Goal: Find specific page/section: Find specific page/section

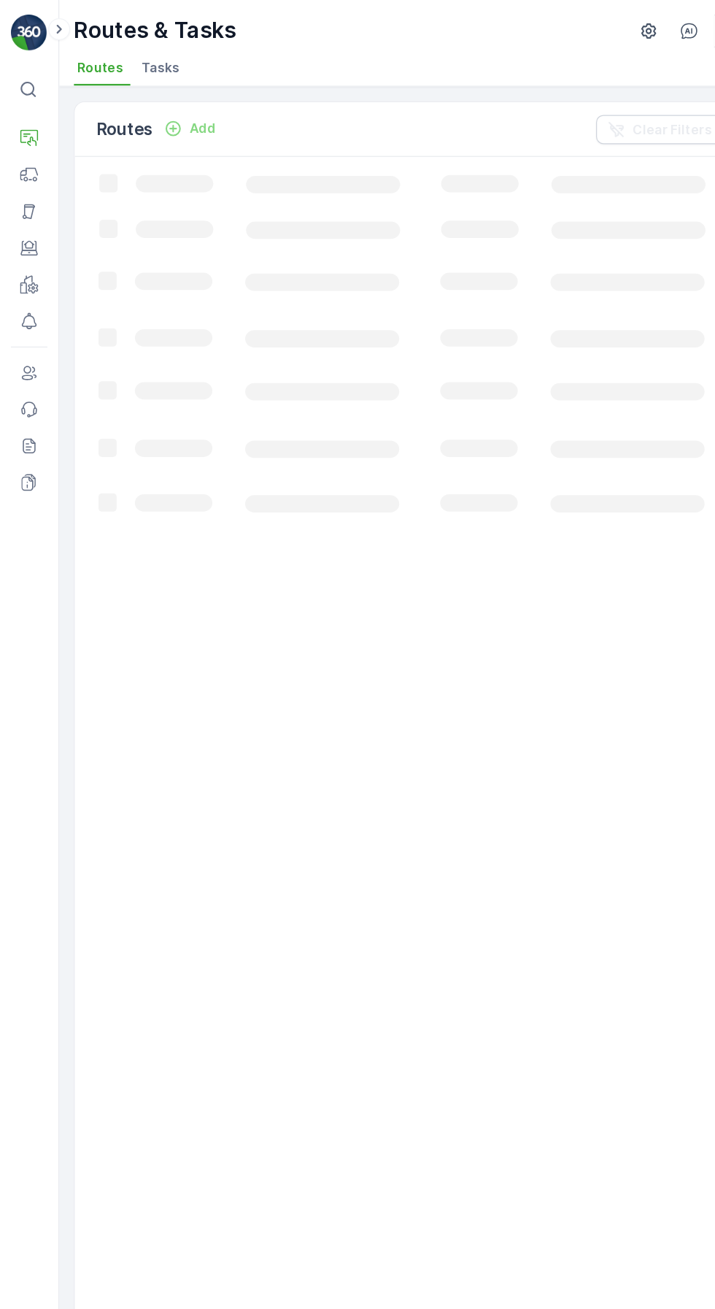
click at [26, 112] on icon at bounding box center [23, 111] width 15 height 15
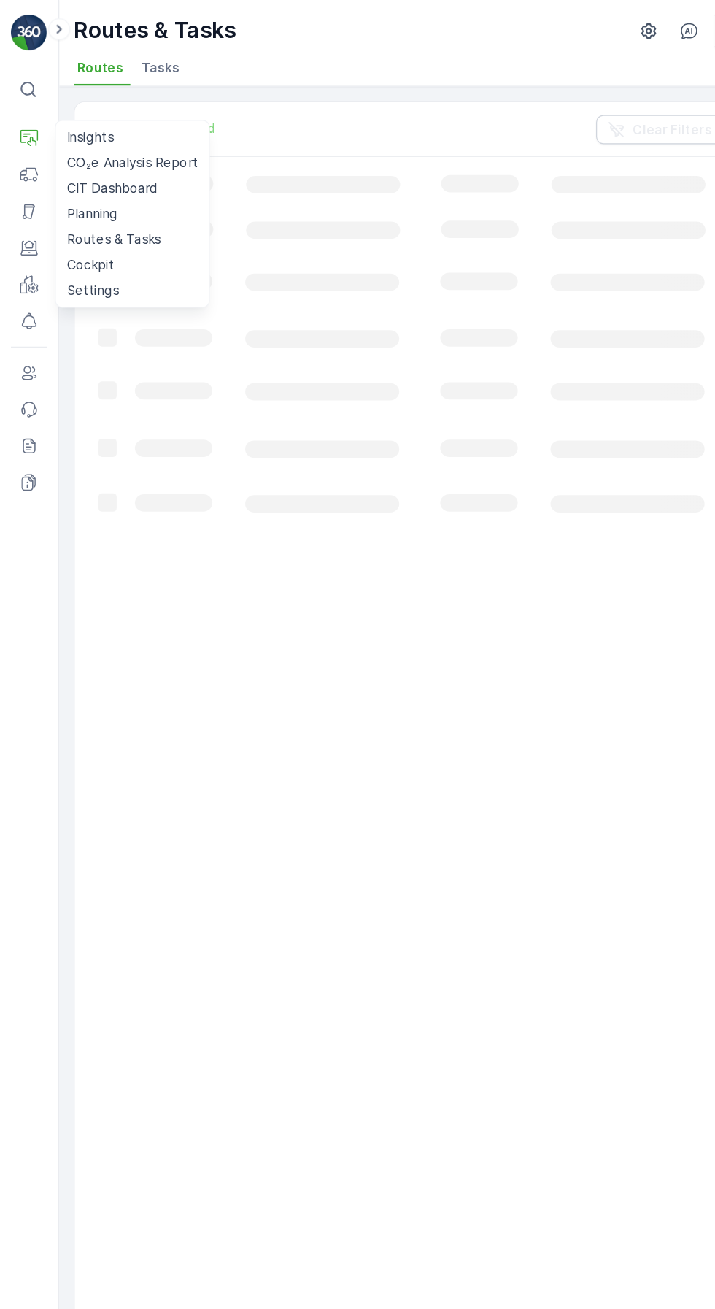
click at [123, 177] on link "Planning" at bounding box center [105, 171] width 117 height 20
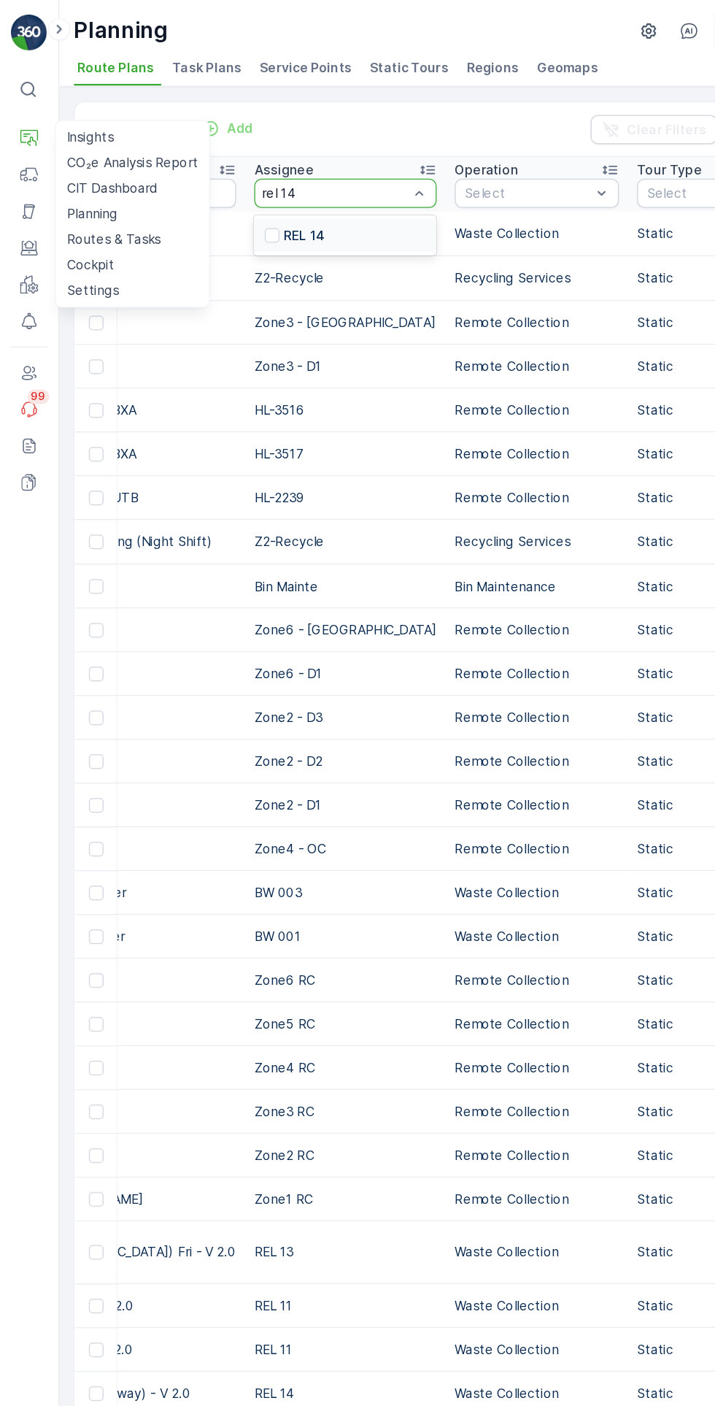
click at [228, 182] on p "REL 14" at bounding box center [244, 188] width 33 height 15
type input "rel 14"
